Goal: Transaction & Acquisition: Purchase product/service

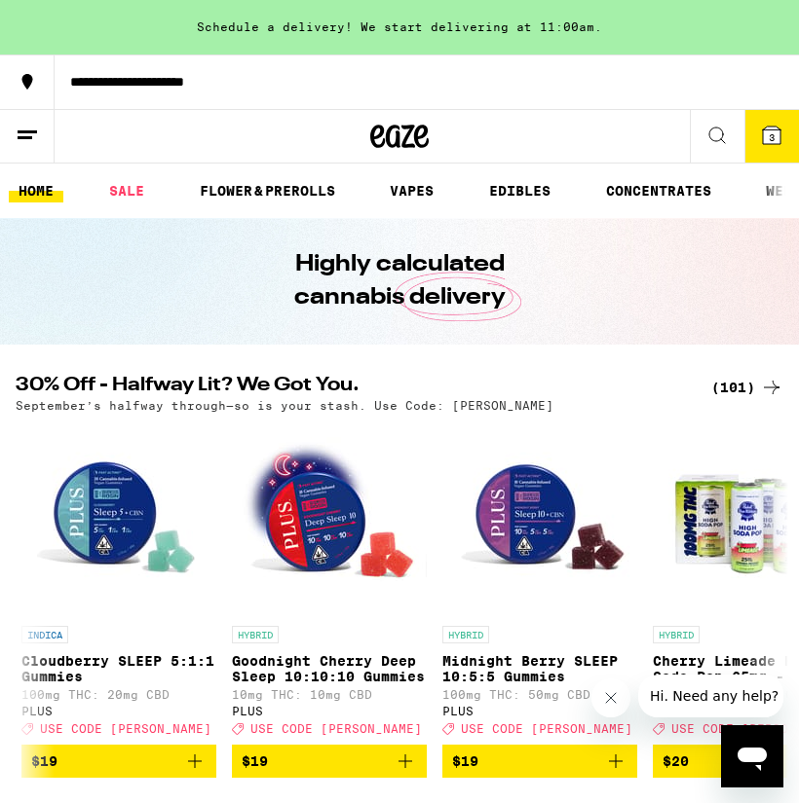
scroll to position [0, 8196]
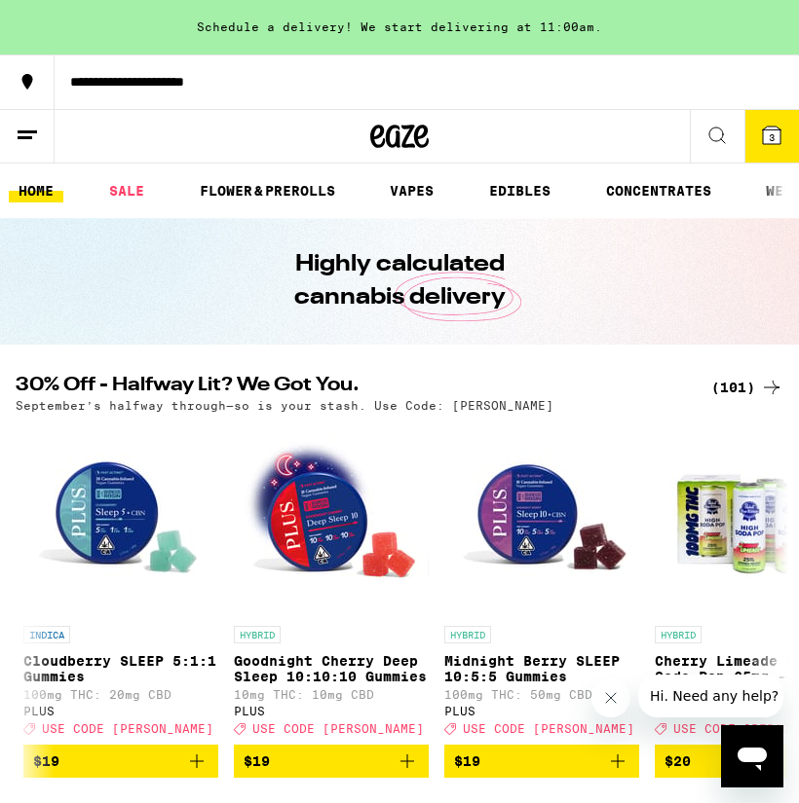
click at [734, 382] on div "(101)" at bounding box center [747, 387] width 72 height 23
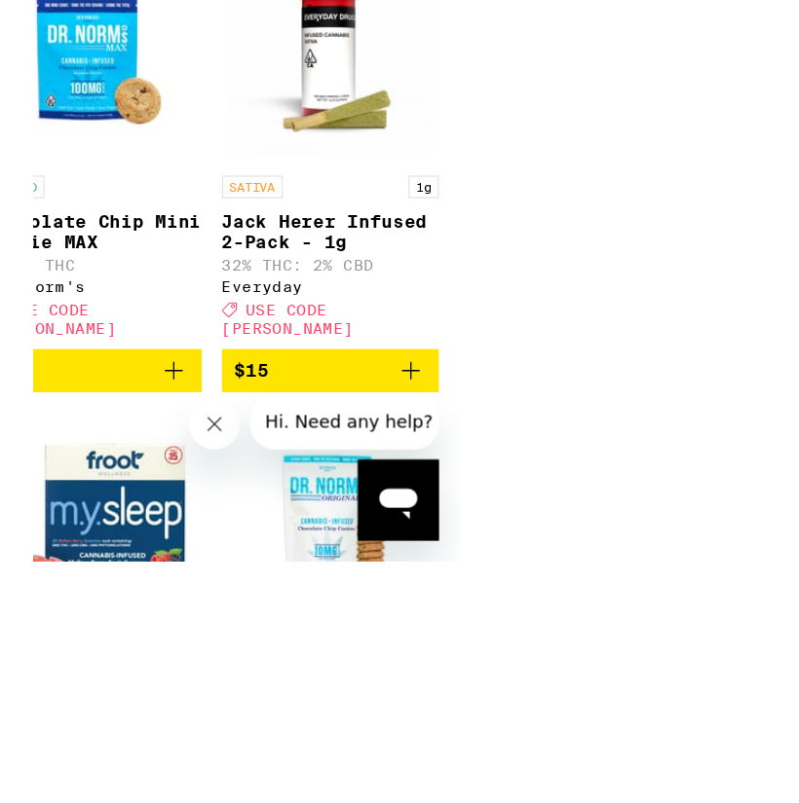
scroll to position [3122, 0]
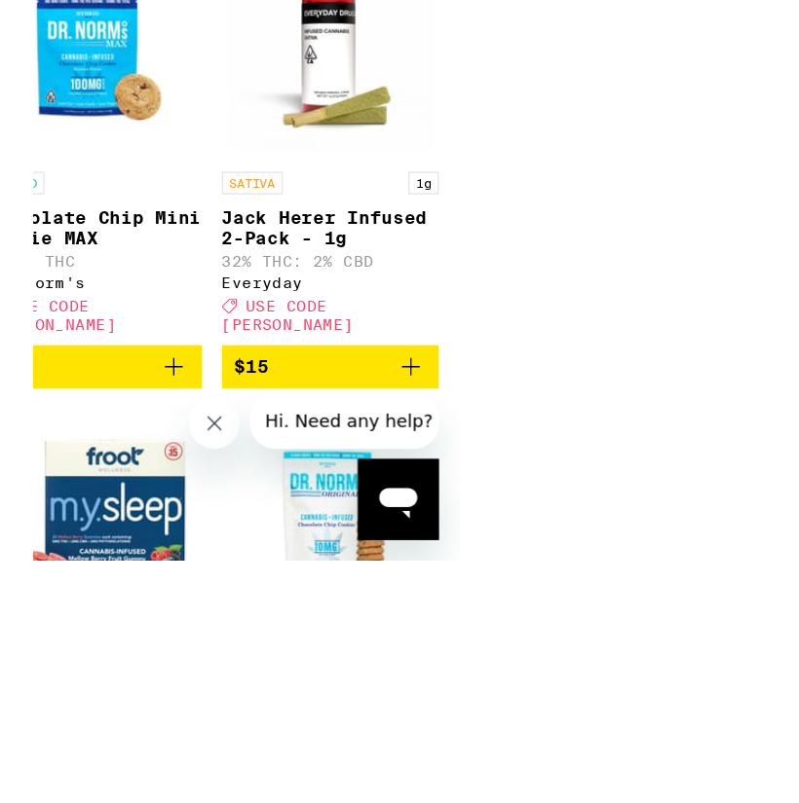
click at [208, 410] on icon "Close message from company" at bounding box center [208, 417] width 16 height 16
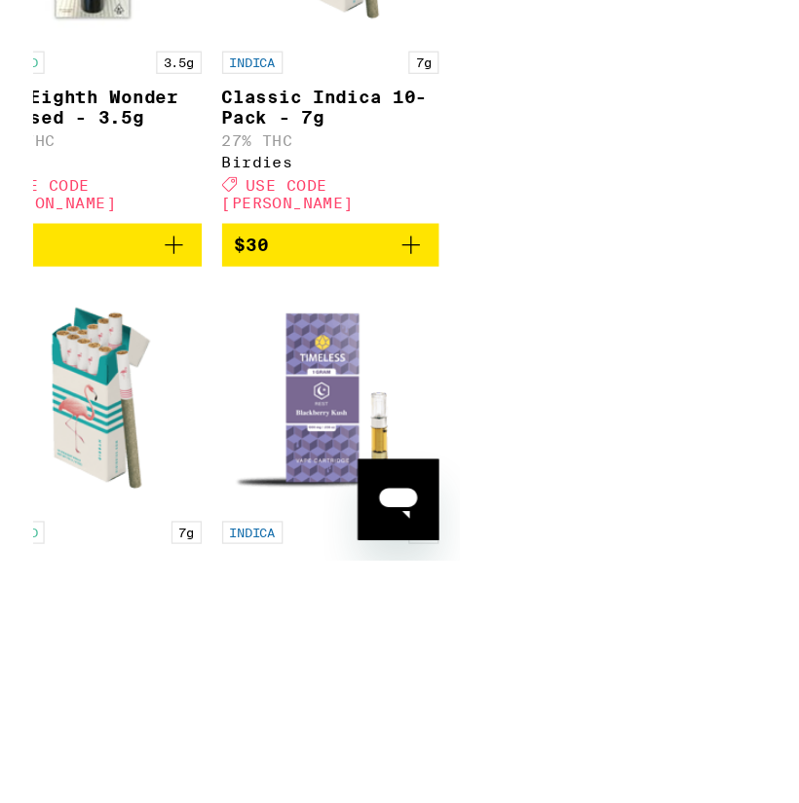
scroll to position [7558, 0]
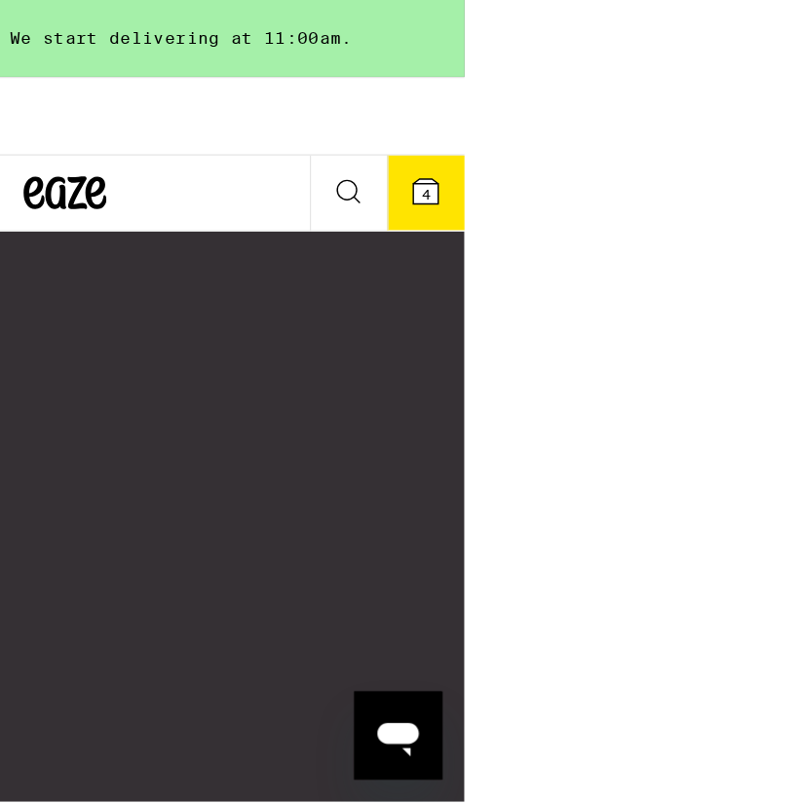
scroll to position [18654, 0]
click at [252, 142] on icon at bounding box center [281, 136] width 58 height 35
